Goal: Go to known website: Access a specific website the user already knows

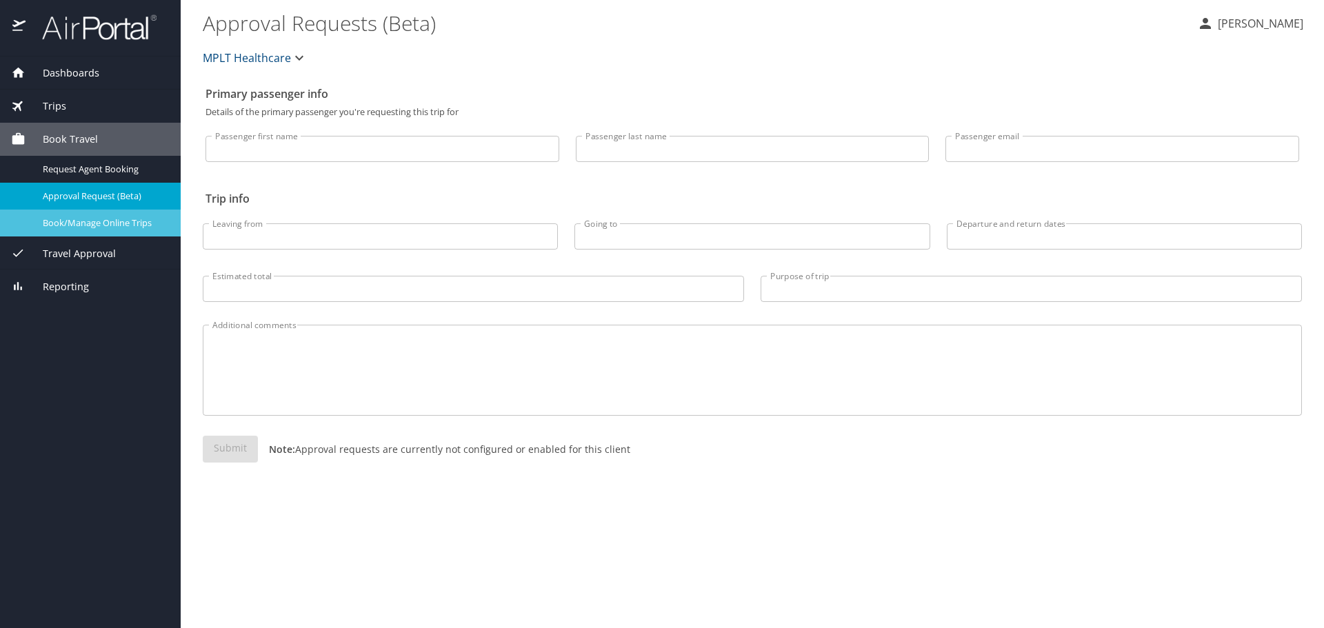
click at [108, 228] on span "Book/Manage Online Trips" at bounding box center [103, 223] width 121 height 13
